Goal: Task Accomplishment & Management: Manage account settings

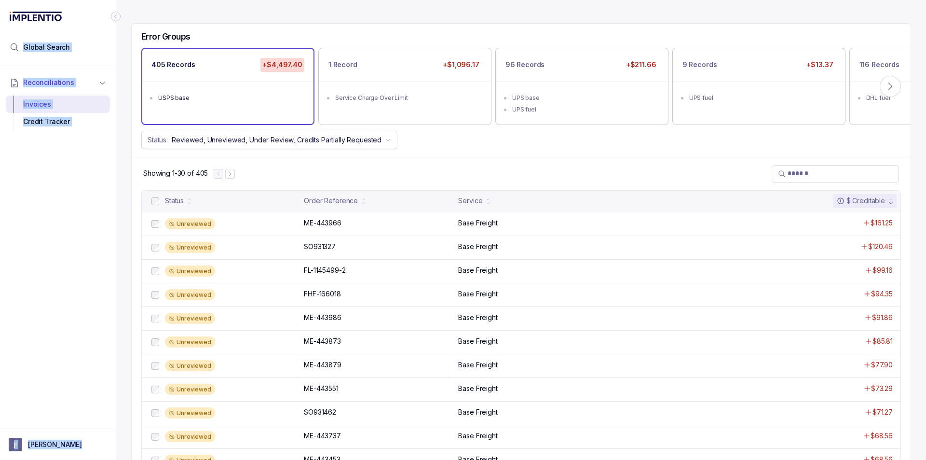
click at [110, 16] on div "Global Search Reconciliations Invoices Credit Tracker [PERSON_NAME]" at bounding box center [58, 230] width 116 height 460
click at [115, 14] on icon "Collapse Icon" at bounding box center [116, 17] width 10 height 10
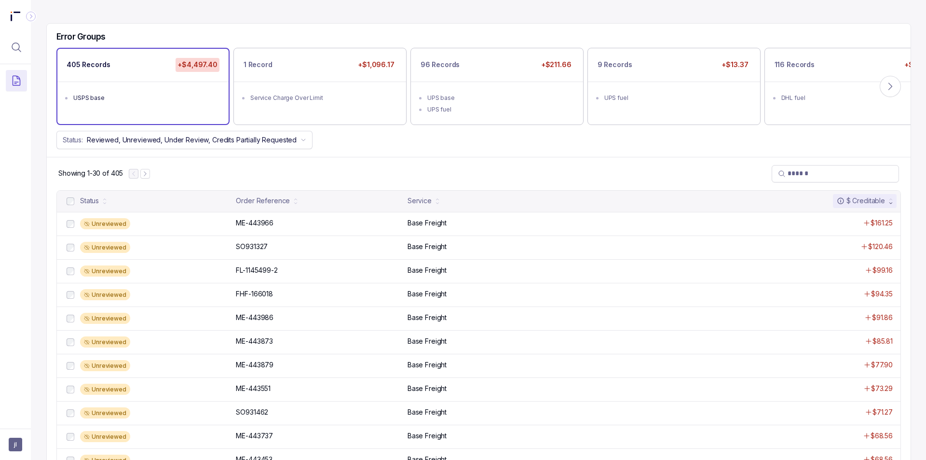
click at [14, 15] on icon at bounding box center [15, 17] width 19 height 10
click at [15, 74] on button "Menu Icon Button DocumentTextIcon" at bounding box center [16, 80] width 21 height 21
click at [56, 99] on p "Invoices" at bounding box center [83, 100] width 93 height 10
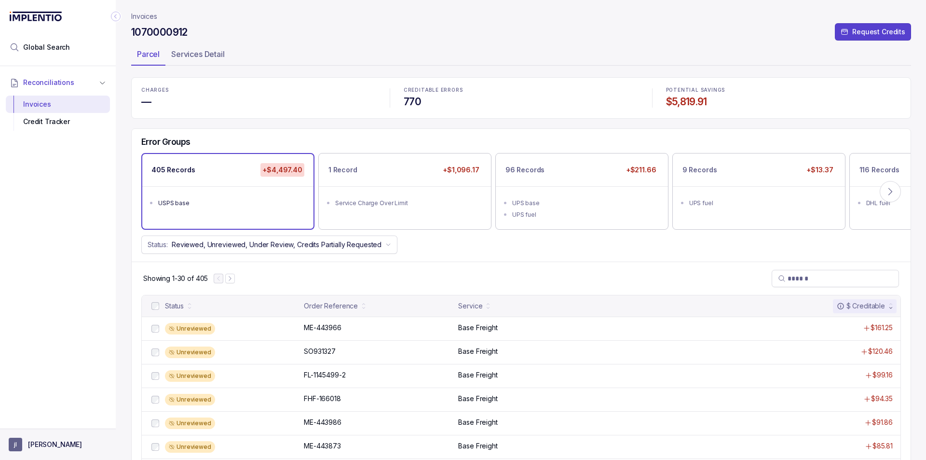
click at [38, 443] on p "[PERSON_NAME]" at bounding box center [55, 445] width 54 height 10
click at [44, 423] on p "Logout" at bounding box center [64, 424] width 80 height 10
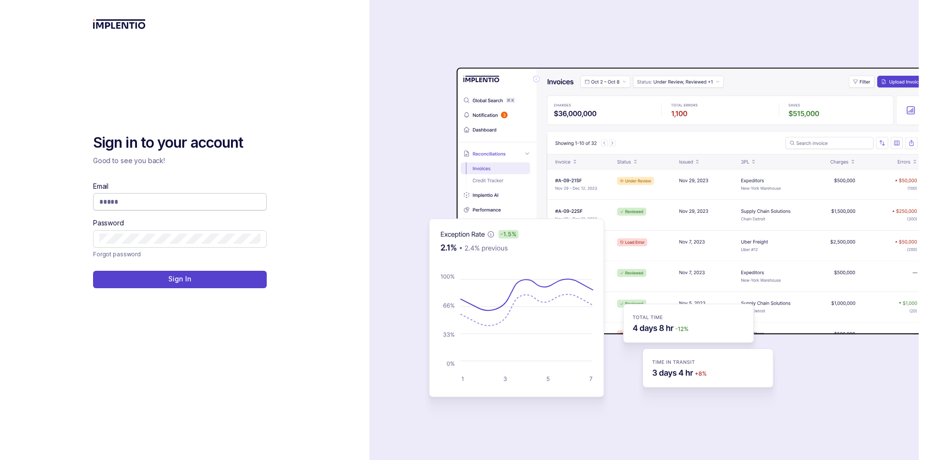
click at [183, 198] on input "Email" at bounding box center [179, 202] width 161 height 10
click at [184, 199] on input "Email" at bounding box center [179, 202] width 161 height 10
type input "**********"
